Goal: Task Accomplishment & Management: Manage account settings

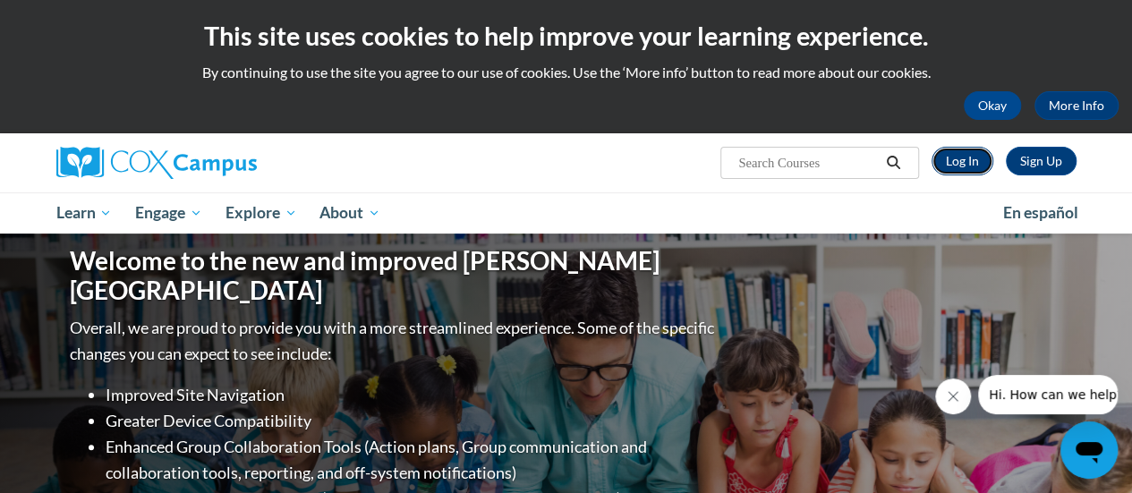
click at [963, 163] on link "Log In" at bounding box center [963, 161] width 62 height 29
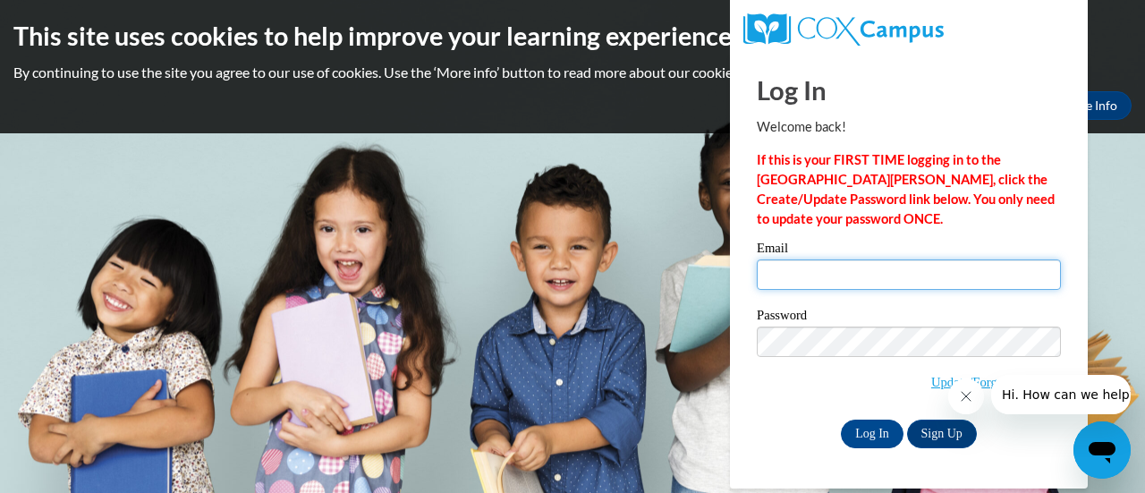
click at [803, 276] on input "Email" at bounding box center [909, 275] width 304 height 30
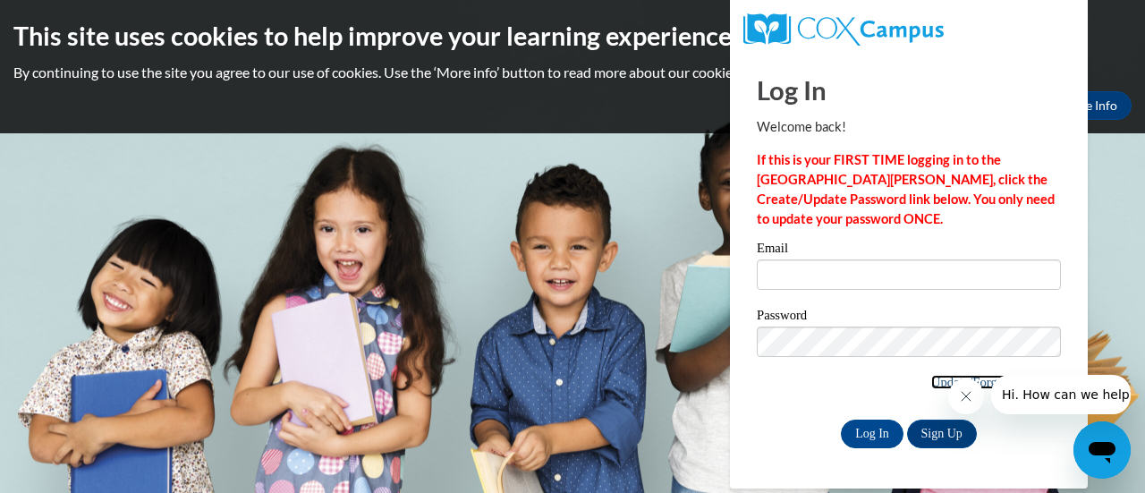
click at [935, 387] on link "Update/Forgot Password" at bounding box center [997, 382] width 130 height 14
